Goal: Information Seeking & Learning: Find specific fact

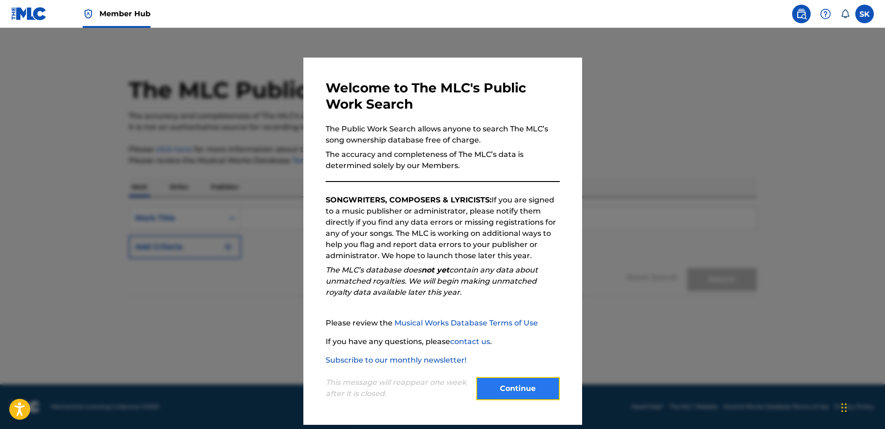
click at [488, 378] on button "Continue" at bounding box center [518, 388] width 84 height 23
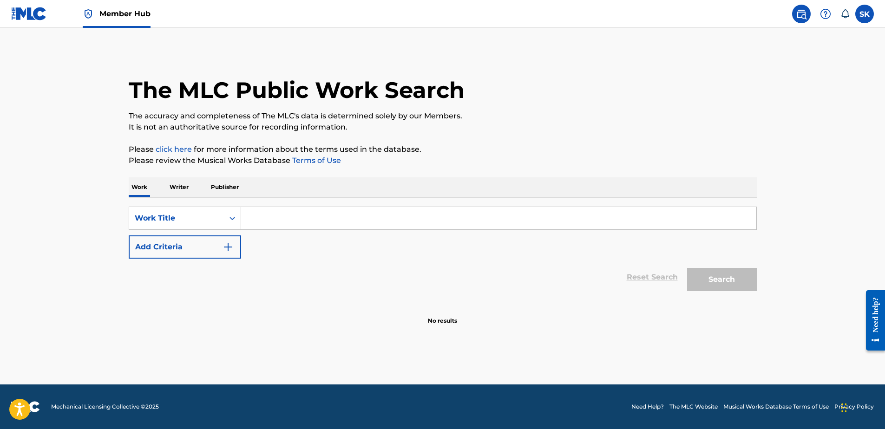
drag, startPoint x: 399, startPoint y: 218, endPoint x: 400, endPoint y: 223, distance: 4.7
click at [397, 219] on input "Search Form" at bounding box center [498, 218] width 515 height 22
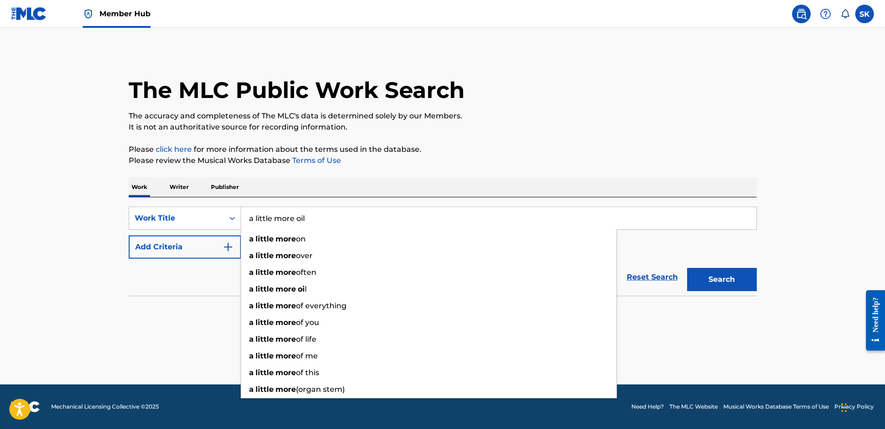
type input "a little more oil"
click at [687, 268] on button "Search" at bounding box center [722, 279] width 70 height 23
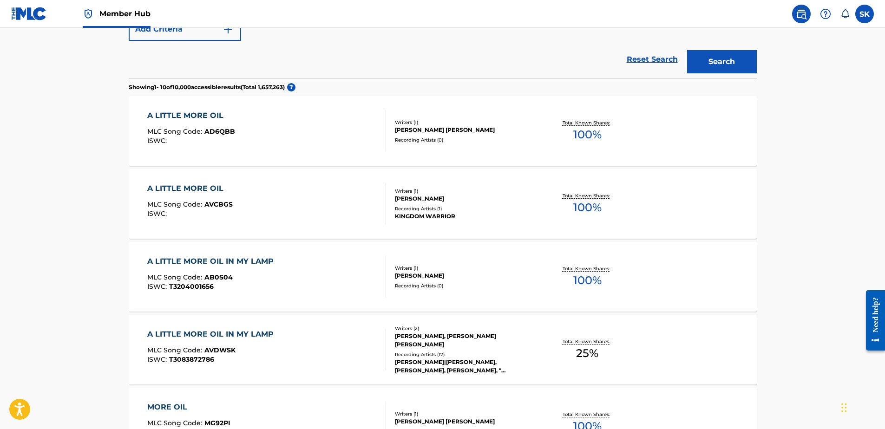
scroll to position [232, 0]
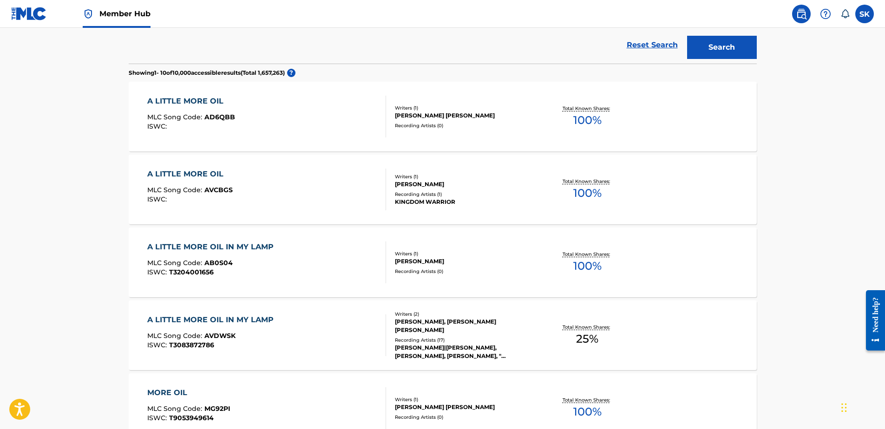
click at [318, 314] on div "A LITTLE MORE OIL IN MY LAMP MLC Song Code : AVDWSK ISWC : T3083872786 Writers …" at bounding box center [443, 336] width 628 height 70
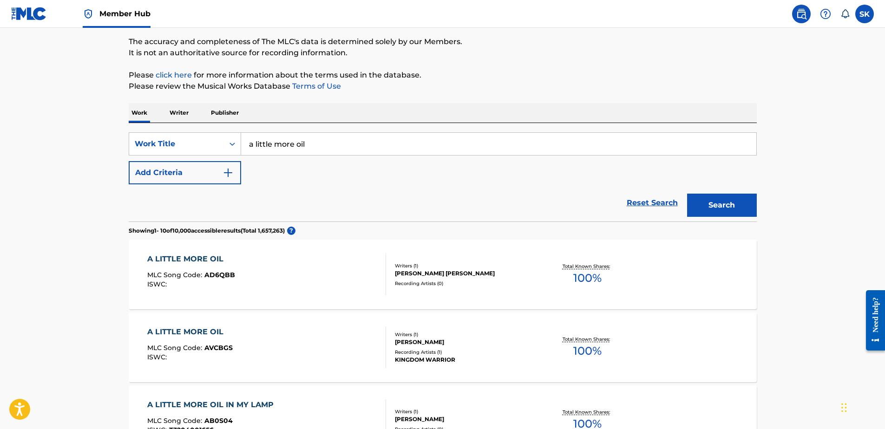
scroll to position [71, 0]
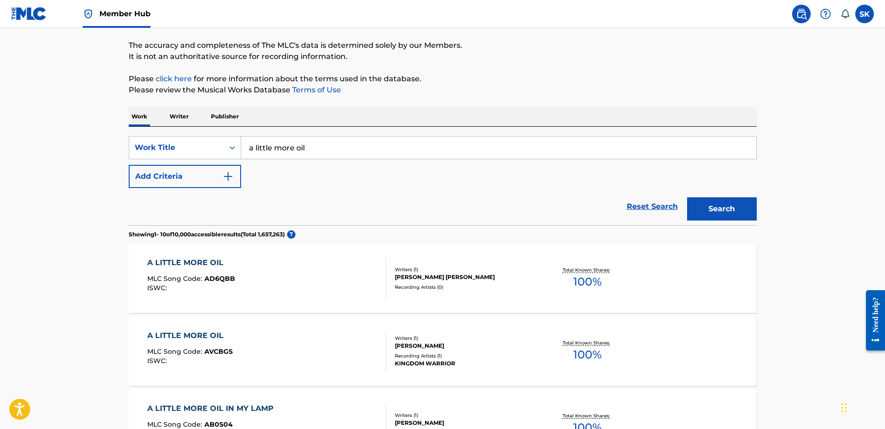
click at [458, 270] on div "Writers ( 1 )" at bounding box center [465, 269] width 140 height 7
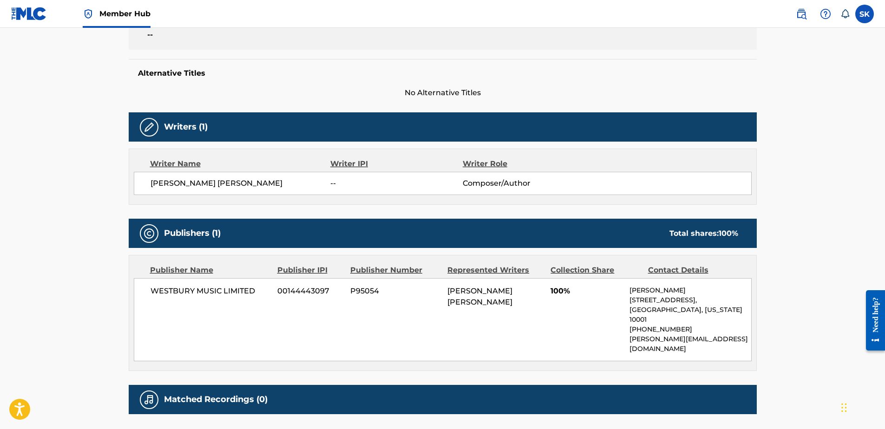
scroll to position [269, 0]
